Goal: Task Accomplishment & Management: Use online tool/utility

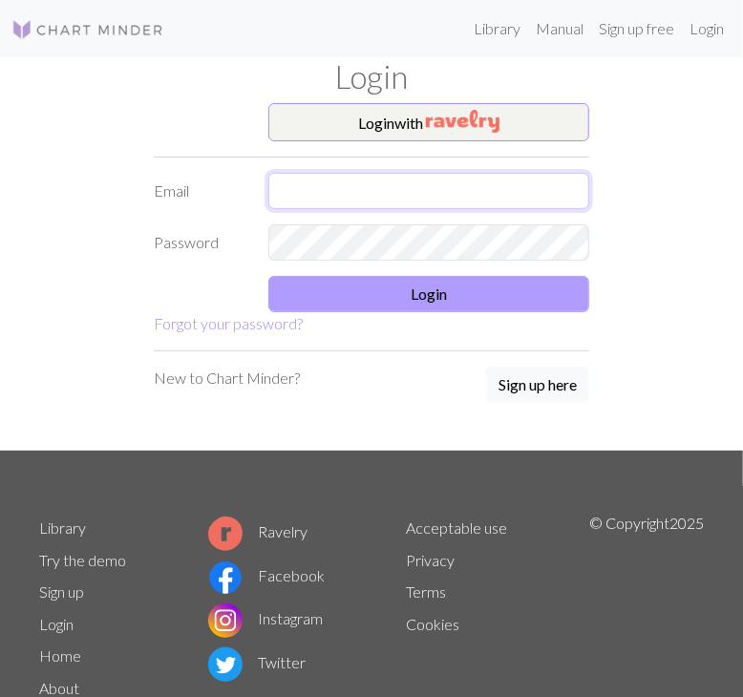
type input "[EMAIL_ADDRESS][DOMAIN_NAME]"
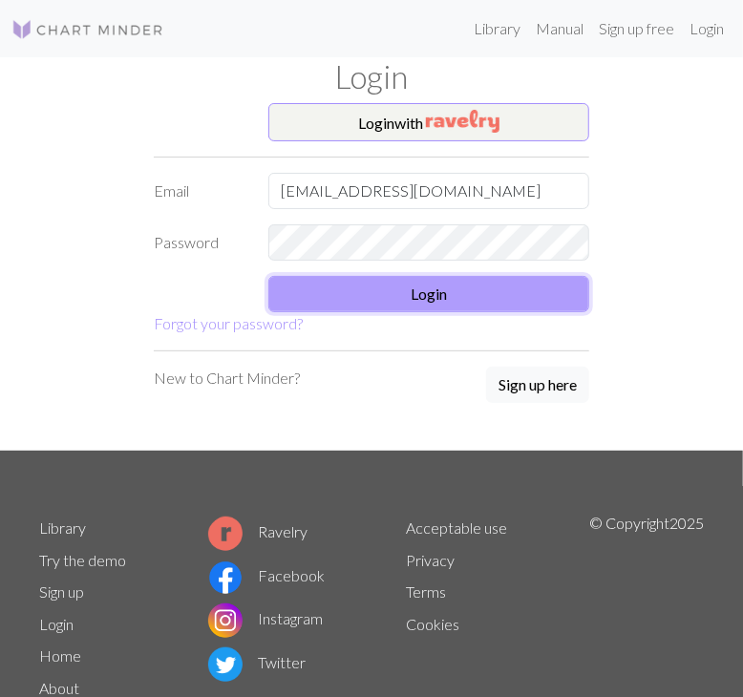
click at [420, 298] on button "Login" at bounding box center [428, 294] width 321 height 36
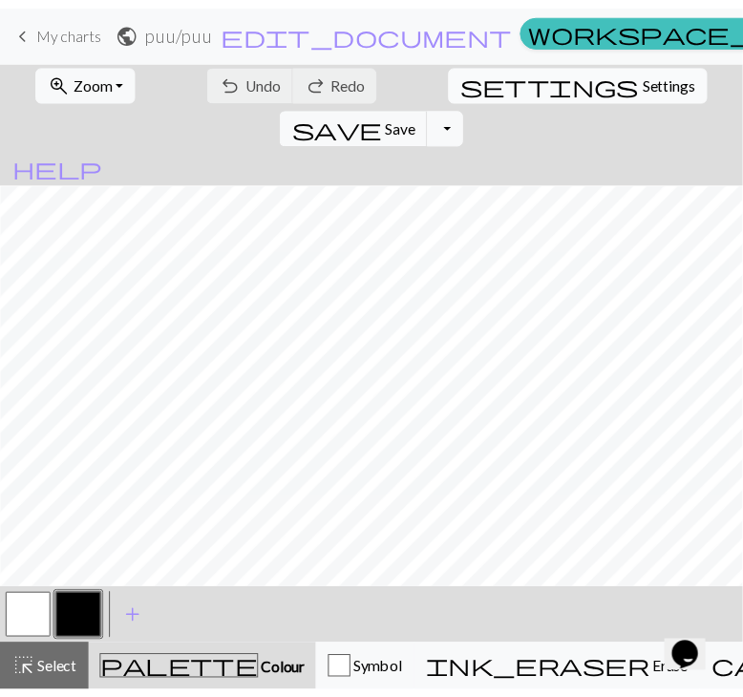
scroll to position [238, 306]
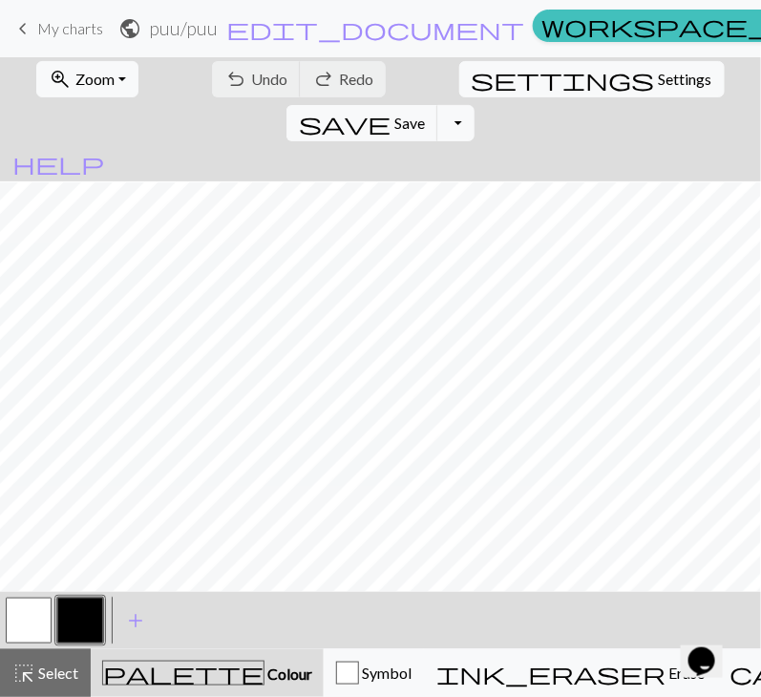
click at [74, 35] on span "My charts" at bounding box center [70, 28] width 66 height 18
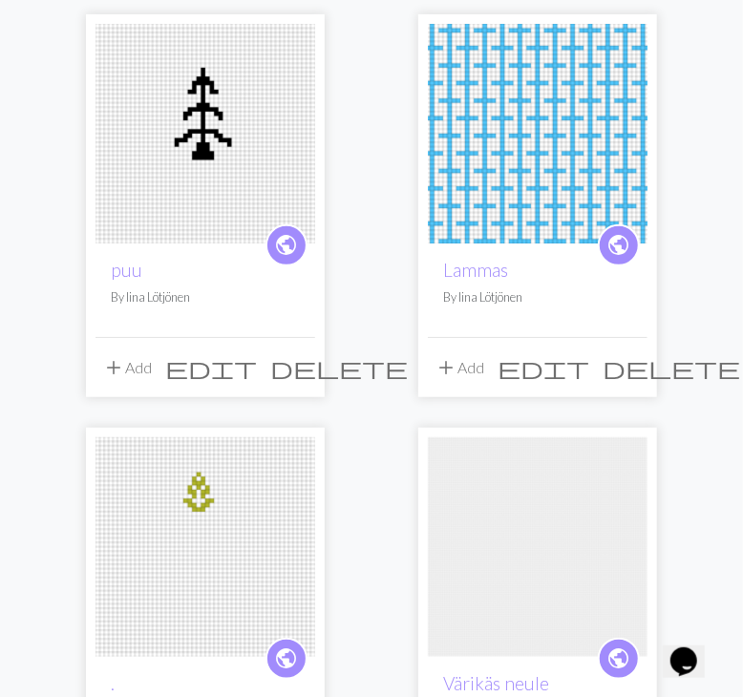
scroll to position [181, 0]
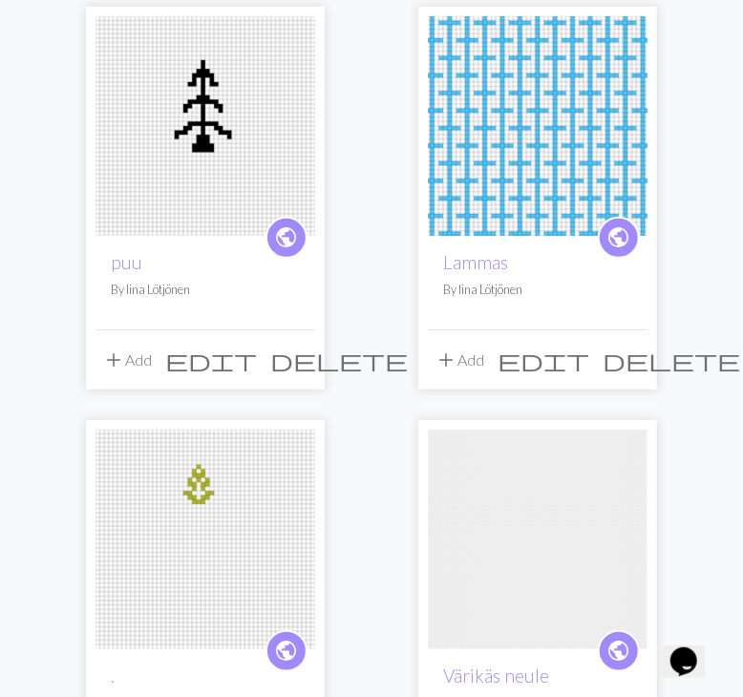
click at [505, 245] on div "public Lammas By Iina Lötjönen" at bounding box center [538, 283] width 220 height 94
click at [475, 253] on link "Lammas" at bounding box center [475, 262] width 65 height 22
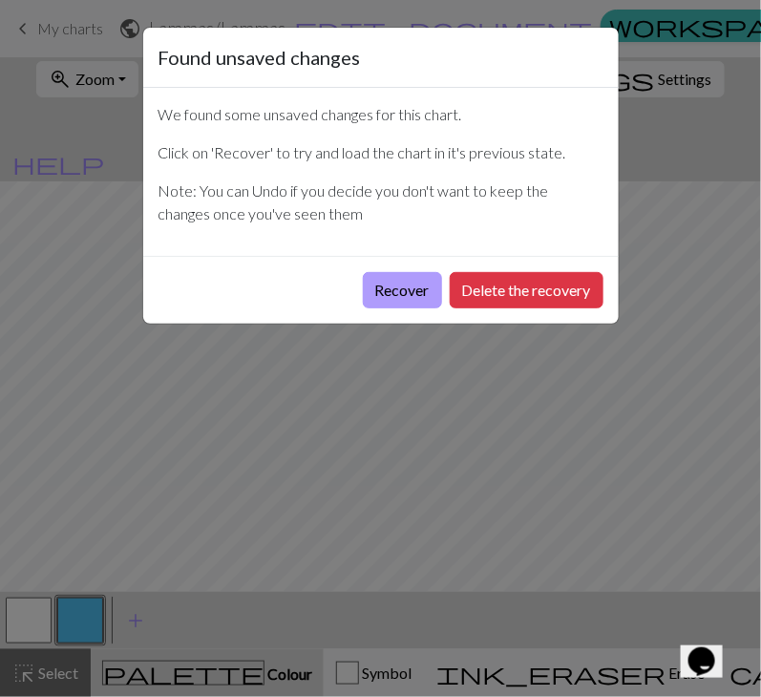
click at [414, 286] on button "Recover" at bounding box center [402, 290] width 79 height 36
